Goal: Information Seeking & Learning: Learn about a topic

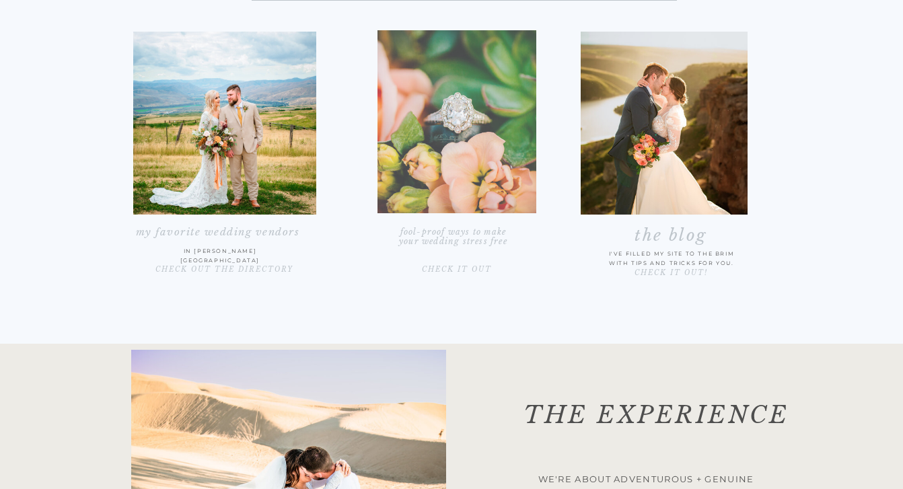
scroll to position [2191, 0]
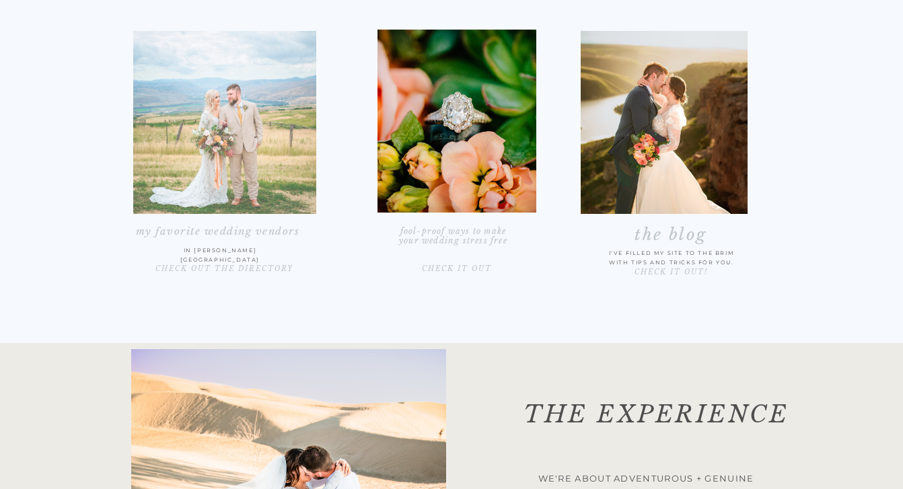
click at [195, 188] on div at bounding box center [224, 122] width 183 height 183
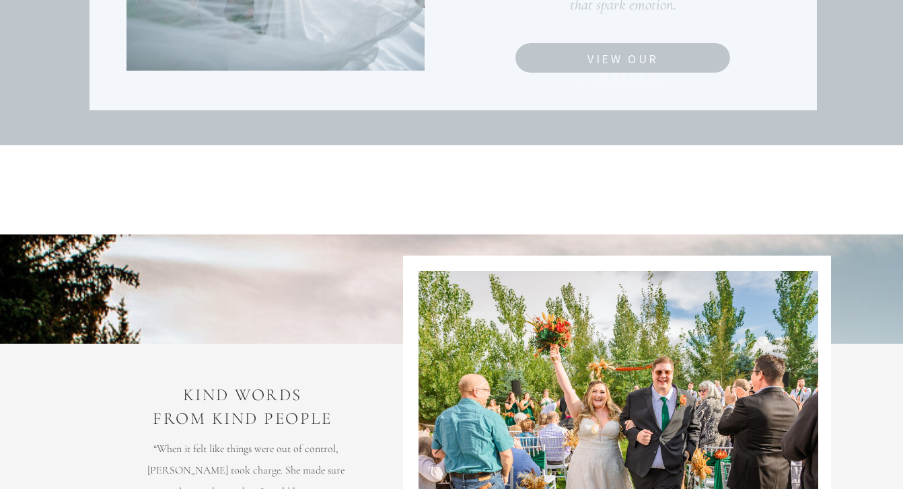
scroll to position [3671, 0]
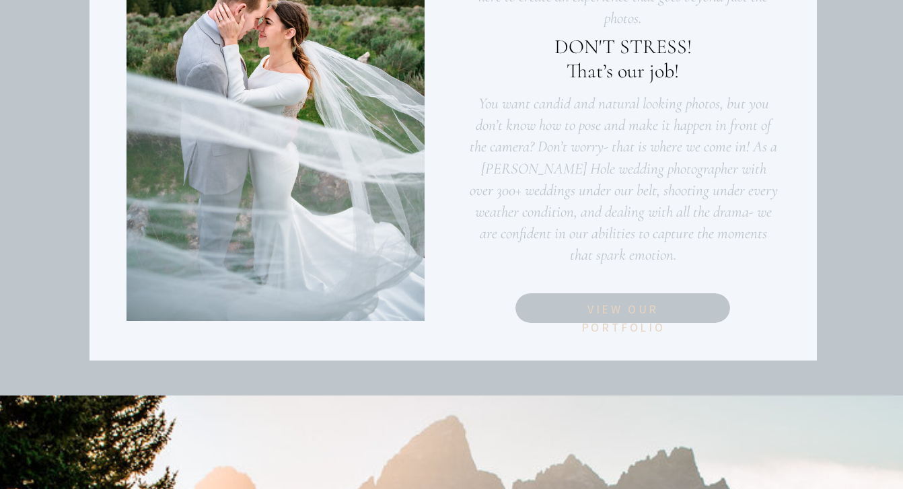
click at [593, 316] on nav "View Our Portfolio" at bounding box center [622, 307] width 157 height 15
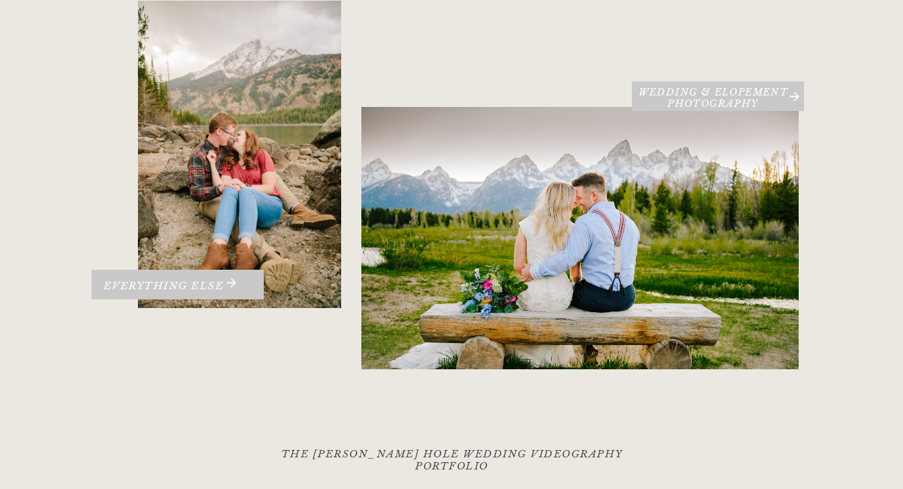
scroll to position [274, 0]
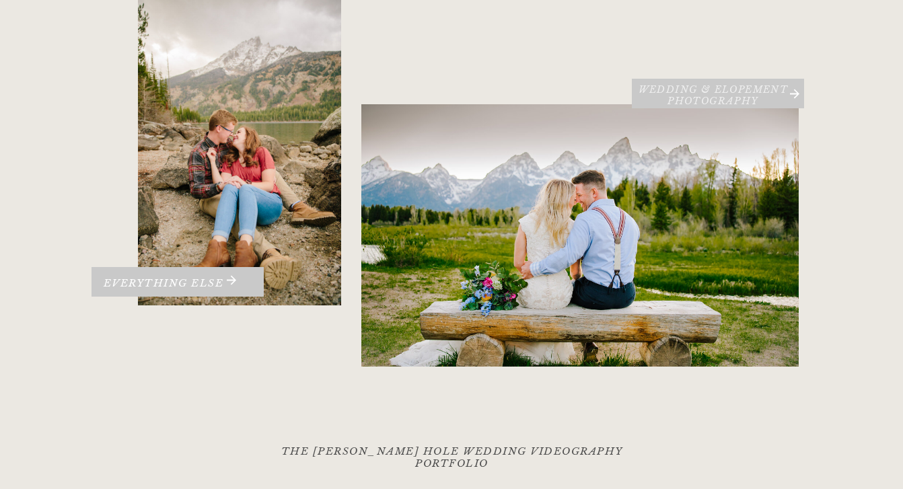
click at [709, 97] on h3 "Wedding & Elopement PHOTOGRAPHY" at bounding box center [713, 94] width 163 height 20
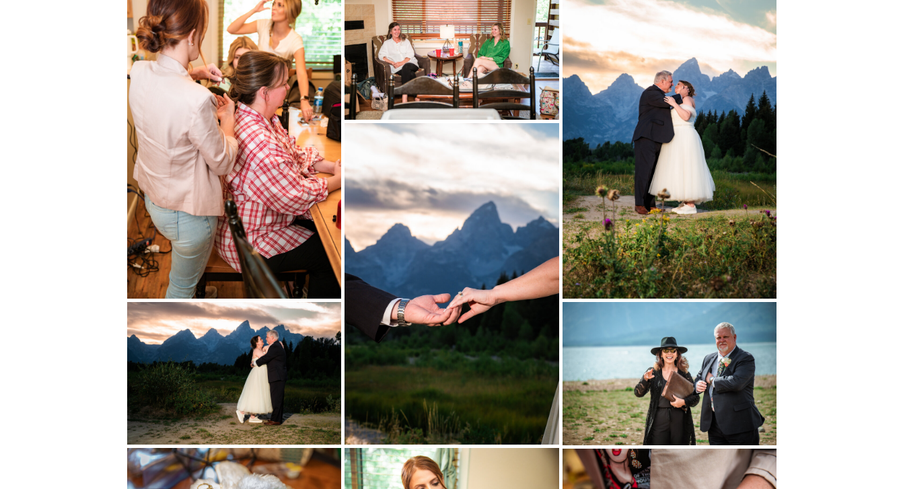
scroll to position [311, 0]
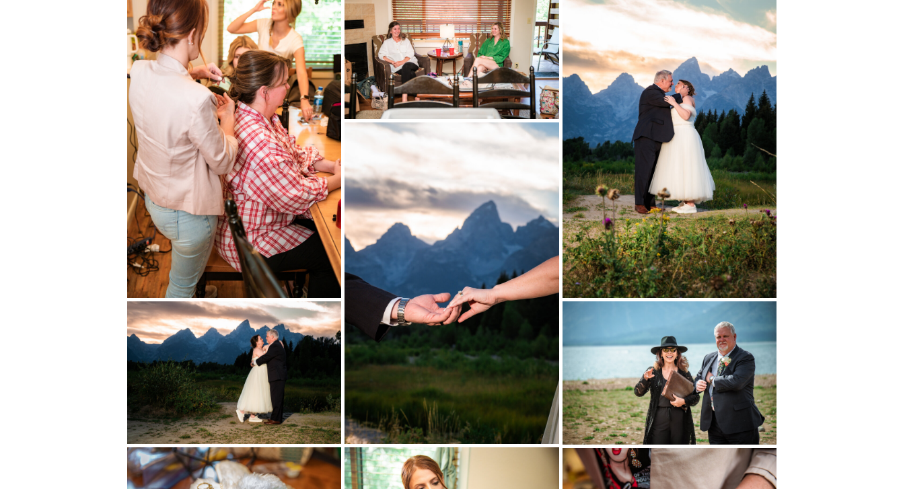
click at [658, 184] on img at bounding box center [670, 137] width 214 height 322
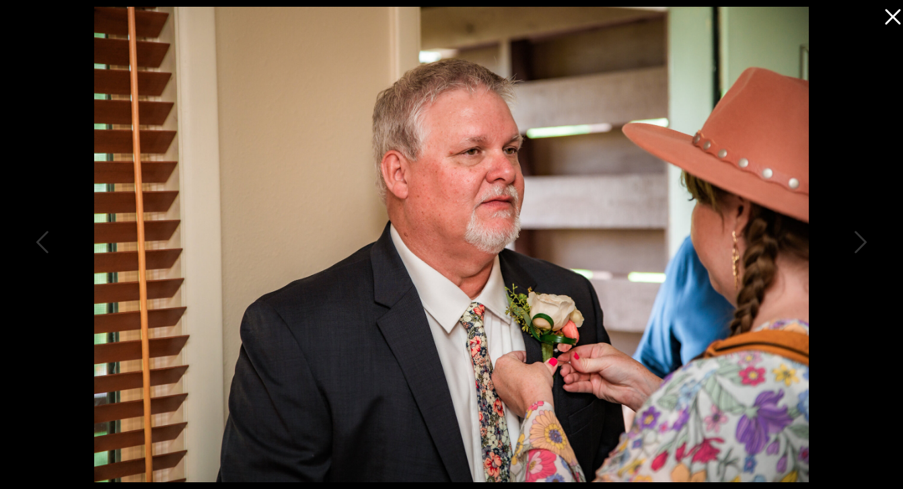
click at [898, 17] on icon at bounding box center [889, 13] width 27 height 27
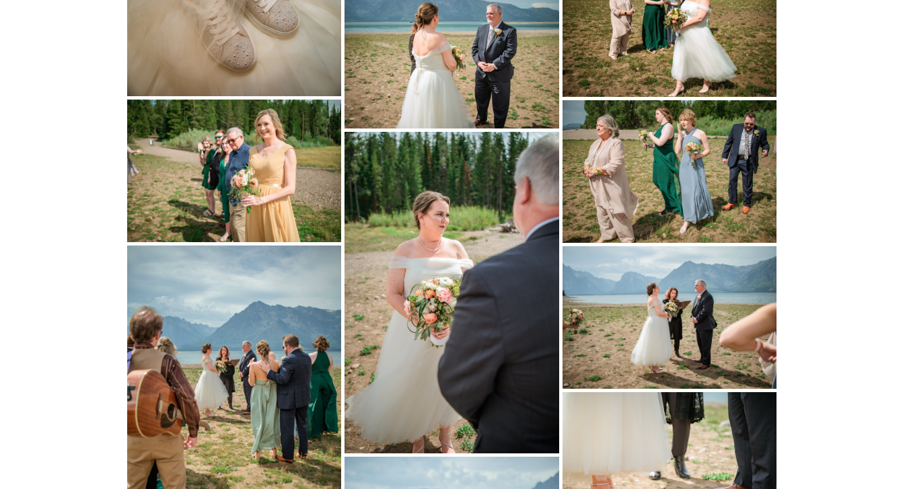
scroll to position [3710, 0]
click at [246, 315] on img at bounding box center [234, 407] width 214 height 322
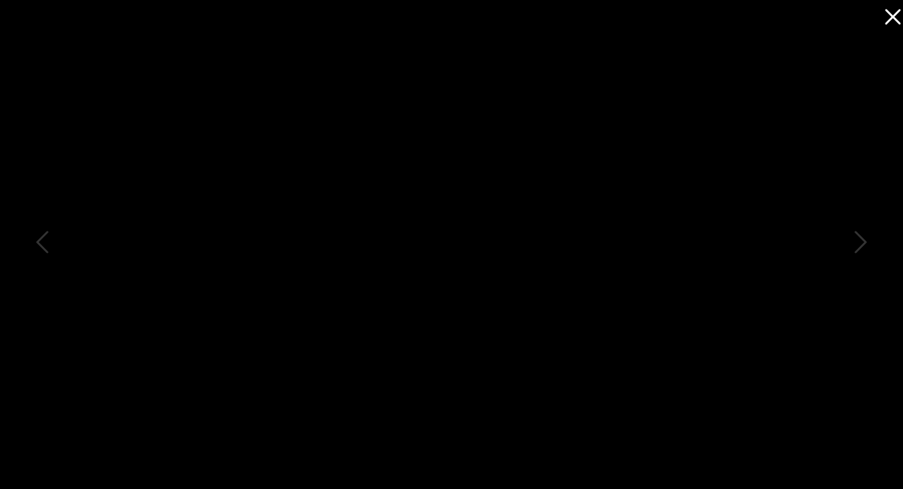
click at [890, 20] on icon at bounding box center [892, 16] width 15 height 15
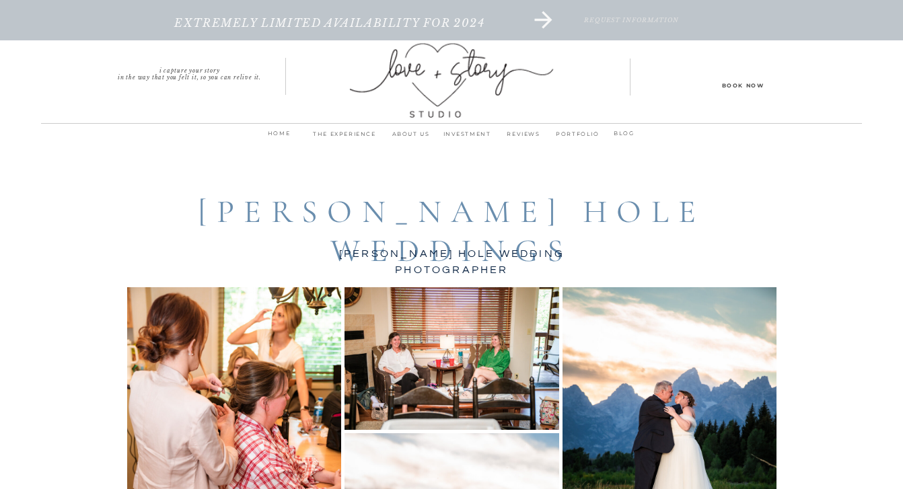
scroll to position [0, 0]
click at [461, 130] on p "INVESTMENT" at bounding box center [467, 138] width 57 height 19
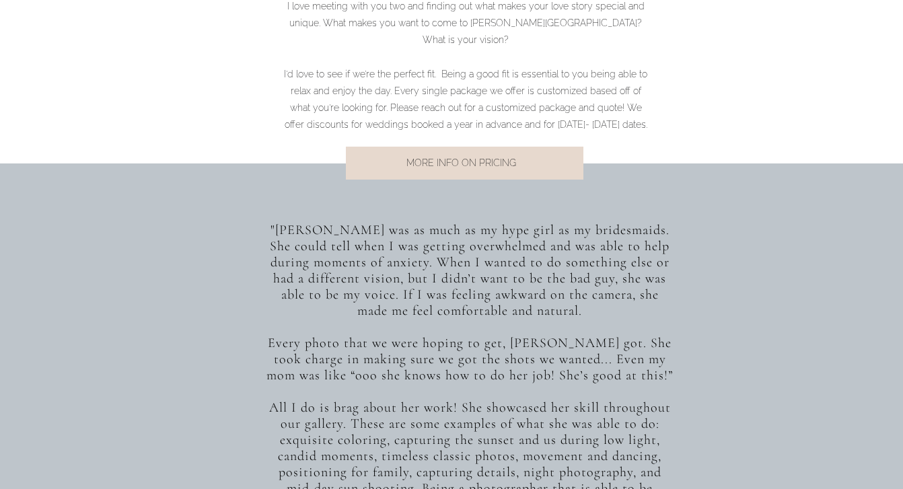
scroll to position [1049, 0]
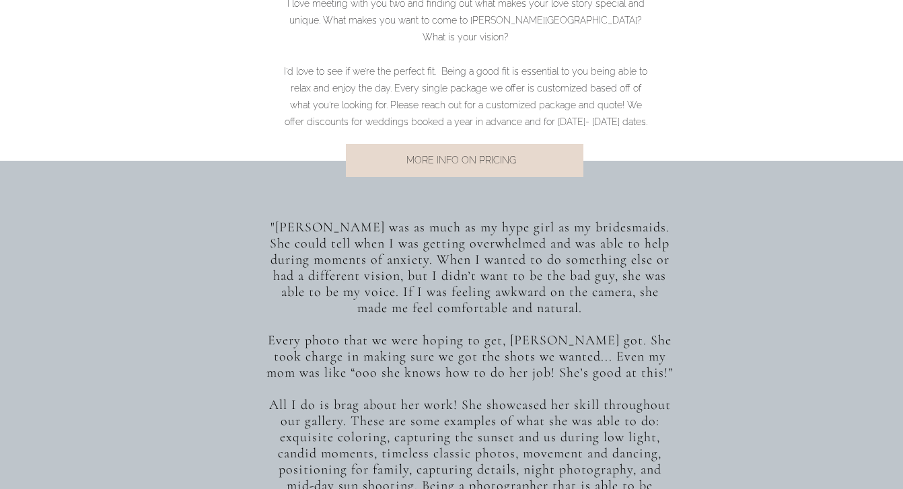
click at [452, 172] on div at bounding box center [465, 160] width 238 height 33
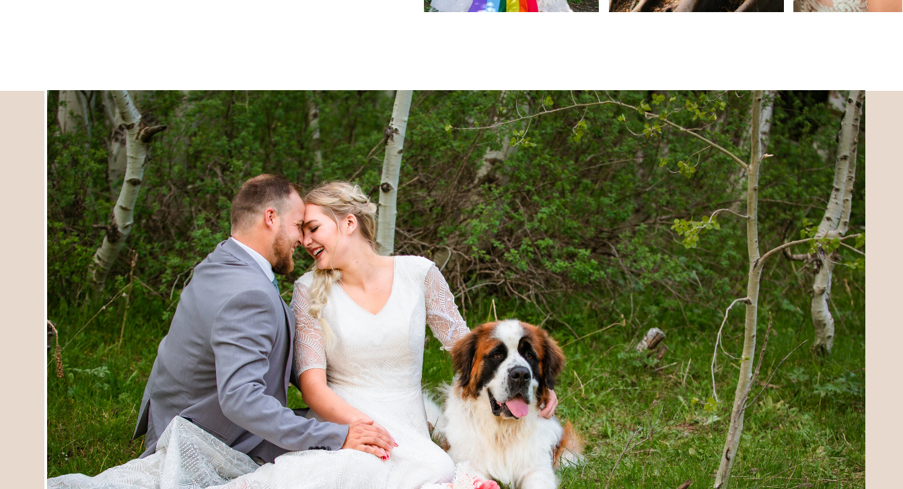
scroll to position [2766, 0]
